Goal: Information Seeking & Learning: Understand process/instructions

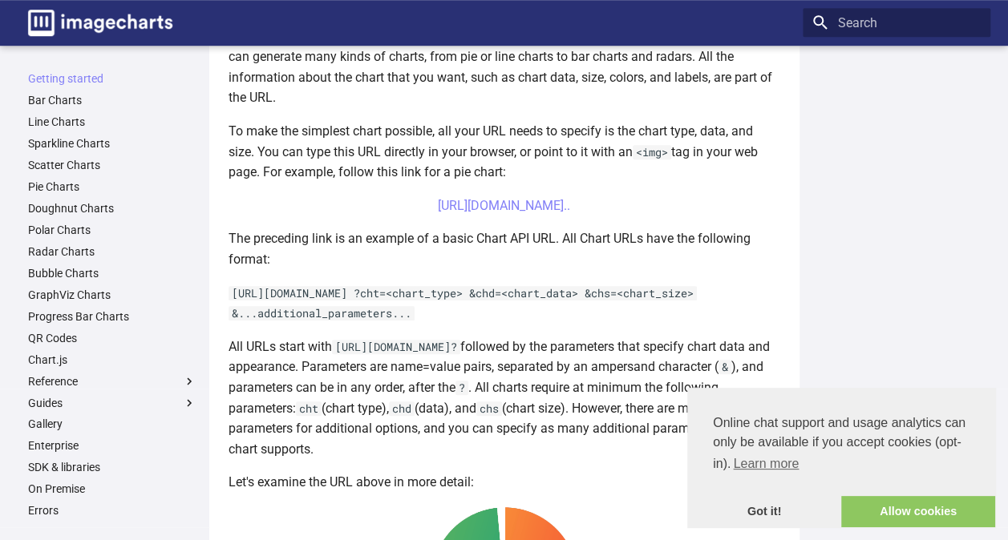
scroll to position [401, 0]
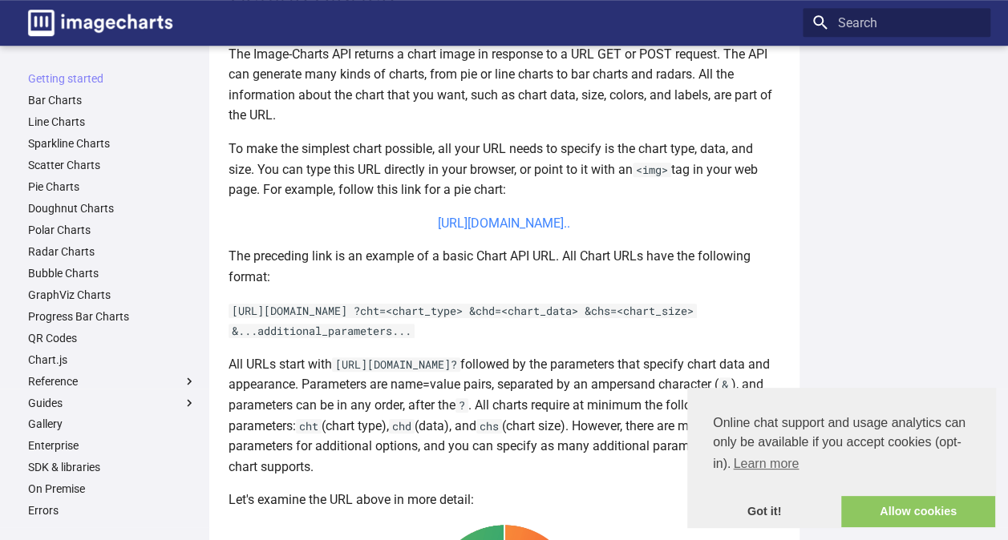
drag, startPoint x: 407, startPoint y: 220, endPoint x: 531, endPoint y: 242, distance: 125.5
click at [531, 234] on center "[URL][DOMAIN_NAME].." at bounding box center [503, 223] width 551 height 21
copy link "[URL][DOMAIN_NAME]"
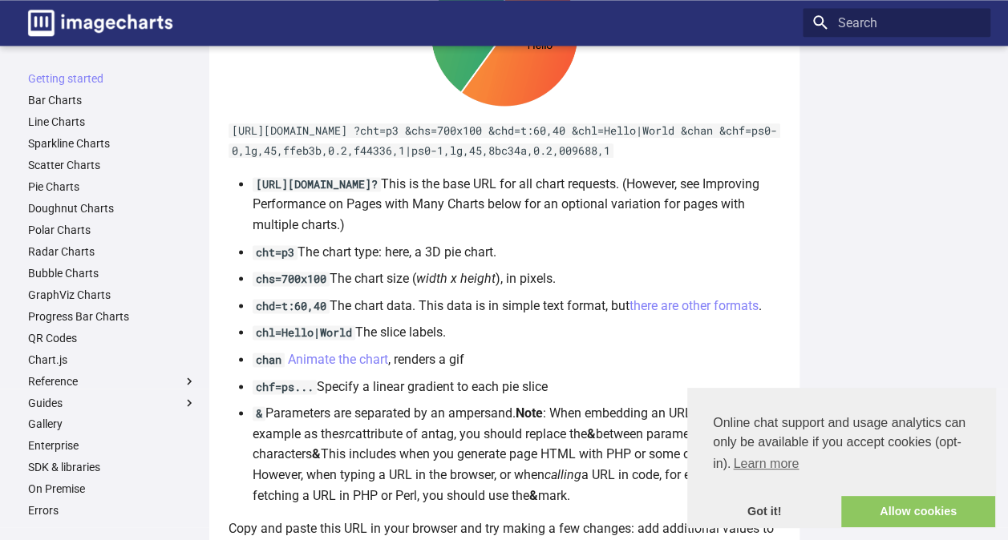
scroll to position [770, 0]
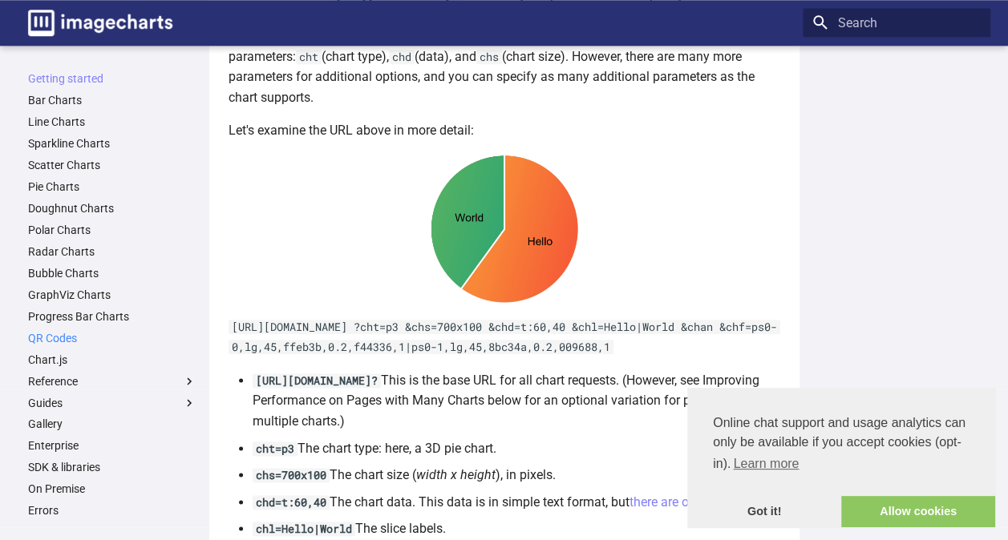
click at [90, 331] on link "QR Codes" at bounding box center [112, 338] width 168 height 14
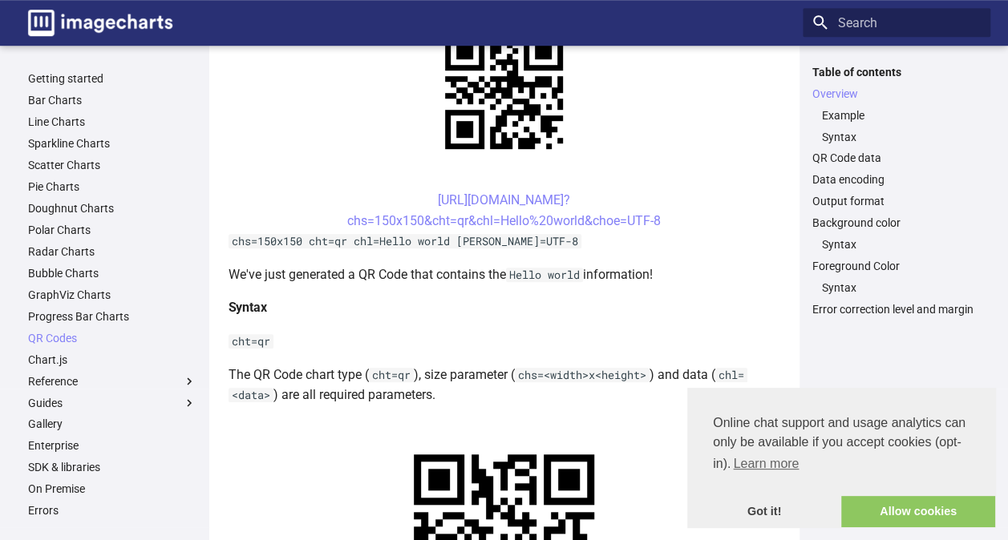
scroll to position [481, 0]
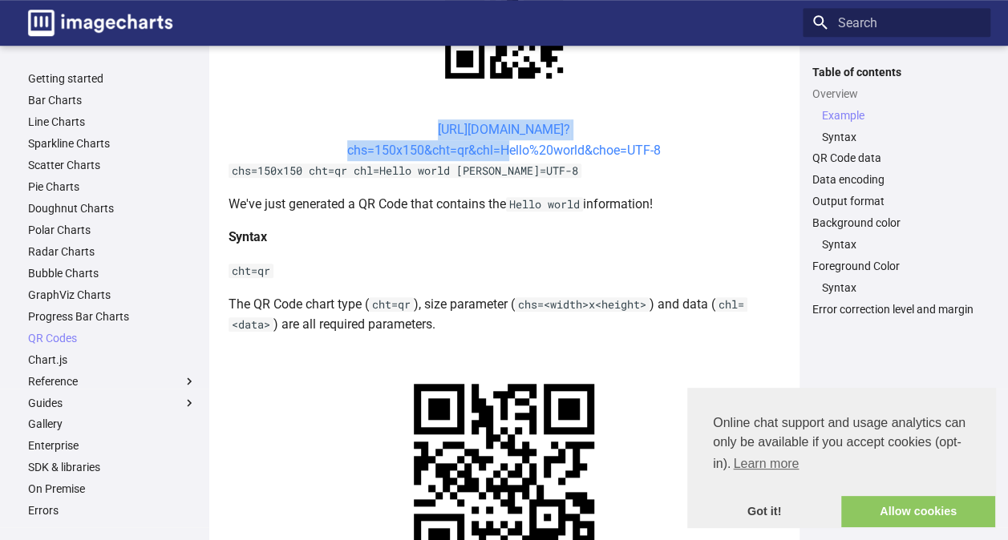
drag, startPoint x: 406, startPoint y: 123, endPoint x: 499, endPoint y: 155, distance: 97.3
click at [499, 155] on center "[URL][DOMAIN_NAME]? chs=150x150&cht=qr&chl=Hello%20world&choe=UTF-8" at bounding box center [503, 139] width 551 height 41
copy link "[URL][DOMAIN_NAME]? chs=150x150&cht=qr&chl="
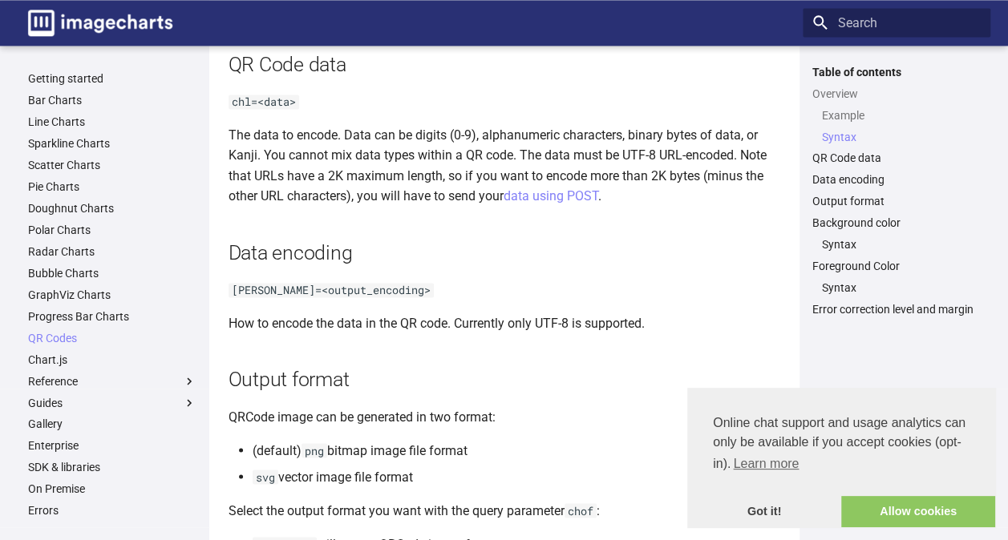
scroll to position [882, 0]
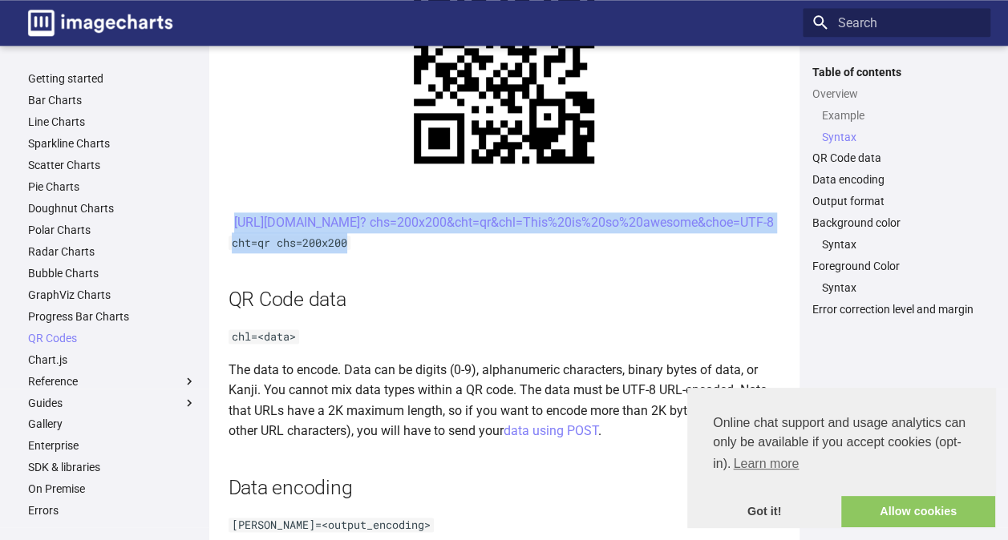
drag, startPoint x: 393, startPoint y: 216, endPoint x: 431, endPoint y: 263, distance: 60.3
drag, startPoint x: 431, startPoint y: 263, endPoint x: 430, endPoint y: 272, distance: 9.0
